Goal: Information Seeking & Learning: Learn about a topic

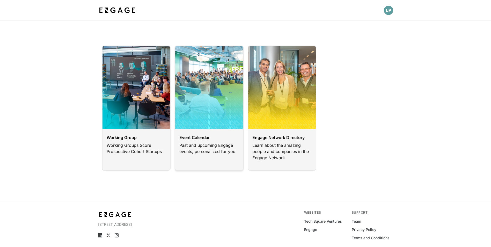
click at [203, 82] on link at bounding box center [209, 108] width 69 height 125
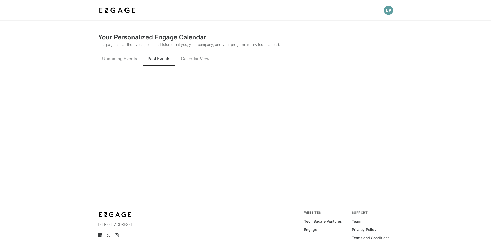
click at [155, 60] on span "Past Events" at bounding box center [159, 58] width 23 height 6
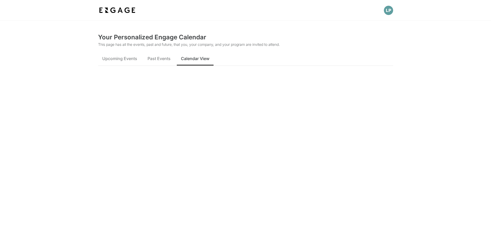
click at [196, 61] on span "Calendar View" at bounding box center [195, 58] width 28 height 6
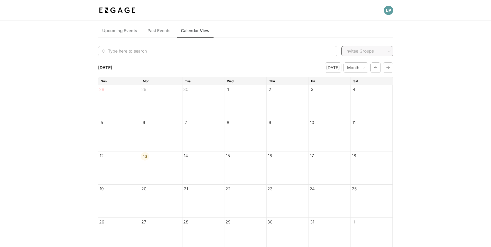
scroll to position [26, 0]
click at [390, 74] on button "button" at bounding box center [388, 69] width 10 height 10
click at [389, 72] on icon "button" at bounding box center [388, 70] width 4 height 6
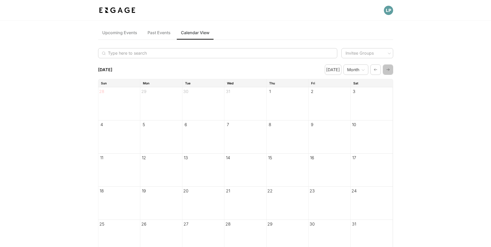
click at [389, 72] on icon "button" at bounding box center [388, 70] width 4 height 6
click at [170, 38] on button "Past Events" at bounding box center [158, 32] width 31 height 14
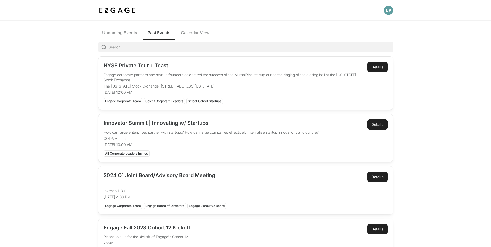
click at [190, 69] on div "NYSE Private Tour + Toast Engage corporate partners and startup founders celebr…" at bounding box center [233, 83] width 259 height 42
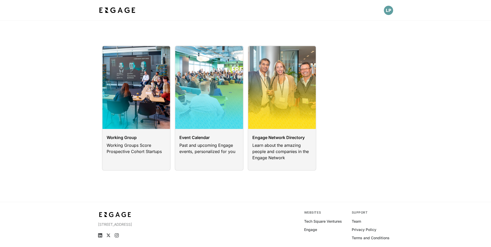
click at [122, 10] on img at bounding box center [117, 10] width 38 height 9
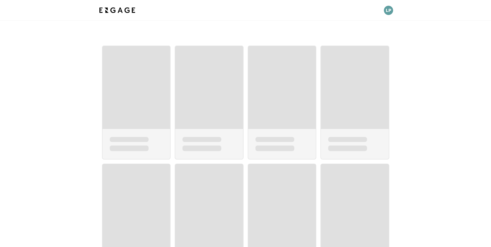
click at [129, 9] on img at bounding box center [117, 10] width 38 height 9
drag, startPoint x: 286, startPoint y: 106, endPoint x: 287, endPoint y: 110, distance: 3.9
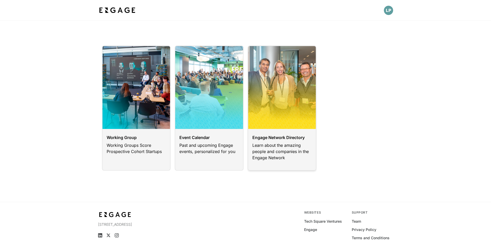
click at [274, 142] on link at bounding box center [282, 108] width 69 height 125
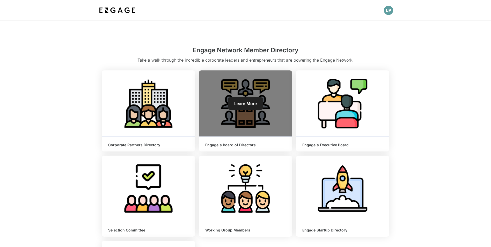
click at [273, 112] on div "Learn More" at bounding box center [245, 103] width 93 height 66
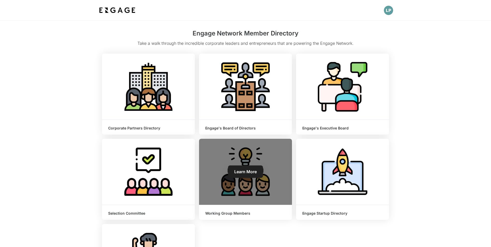
scroll to position [26, 0]
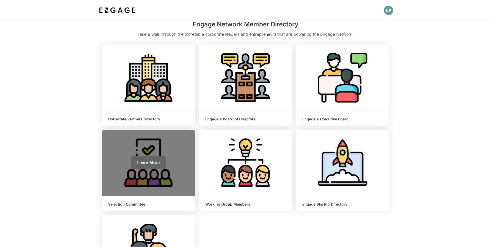
click at [151, 165] on span "Learn More" at bounding box center [148, 162] width 23 height 5
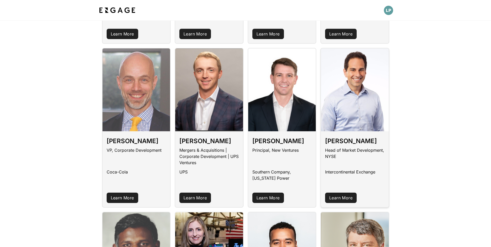
scroll to position [395, 0]
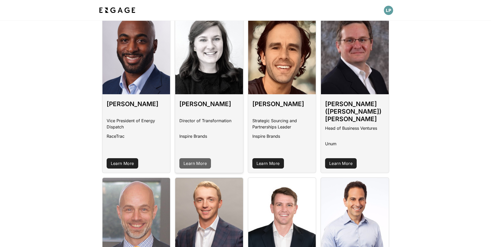
click at [198, 158] on link "Learn More" at bounding box center [195, 163] width 32 height 10
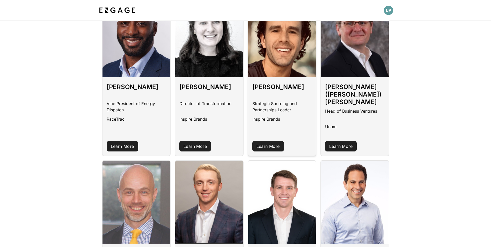
scroll to position [421, 0]
